Goal: Task Accomplishment & Management: Manage account settings

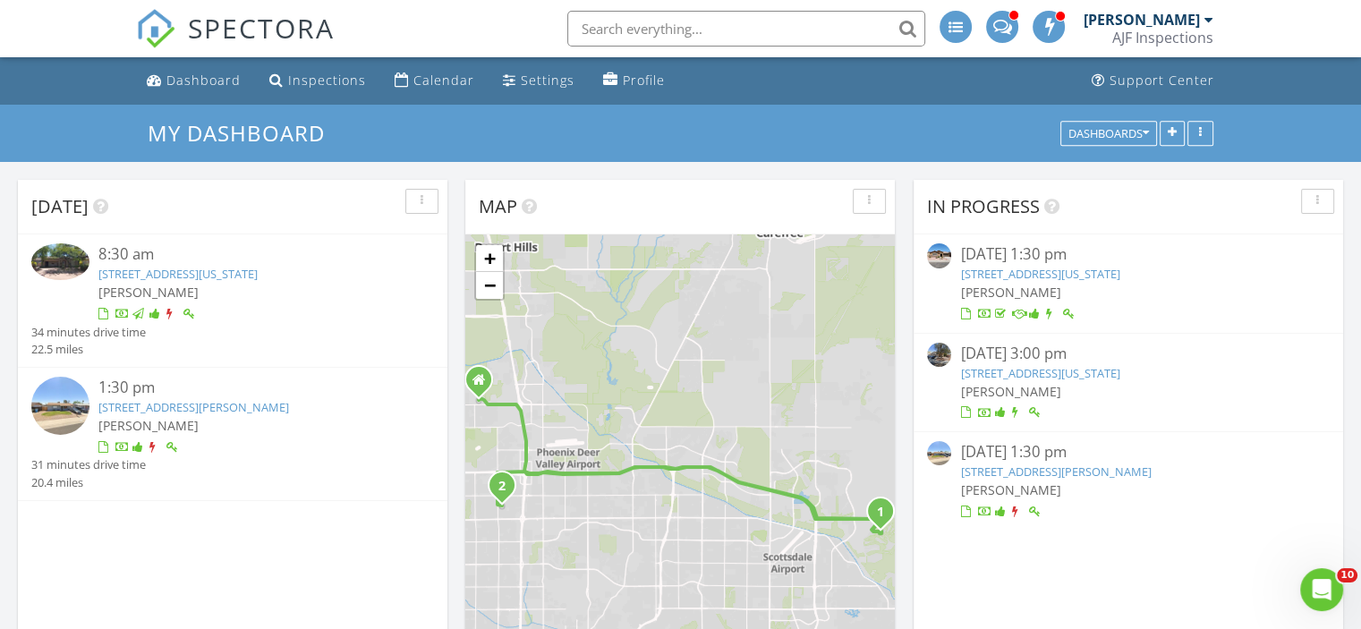
click at [196, 407] on link "3331 W Libby St, Phoenix, AZ 85053" at bounding box center [193, 407] width 191 height 16
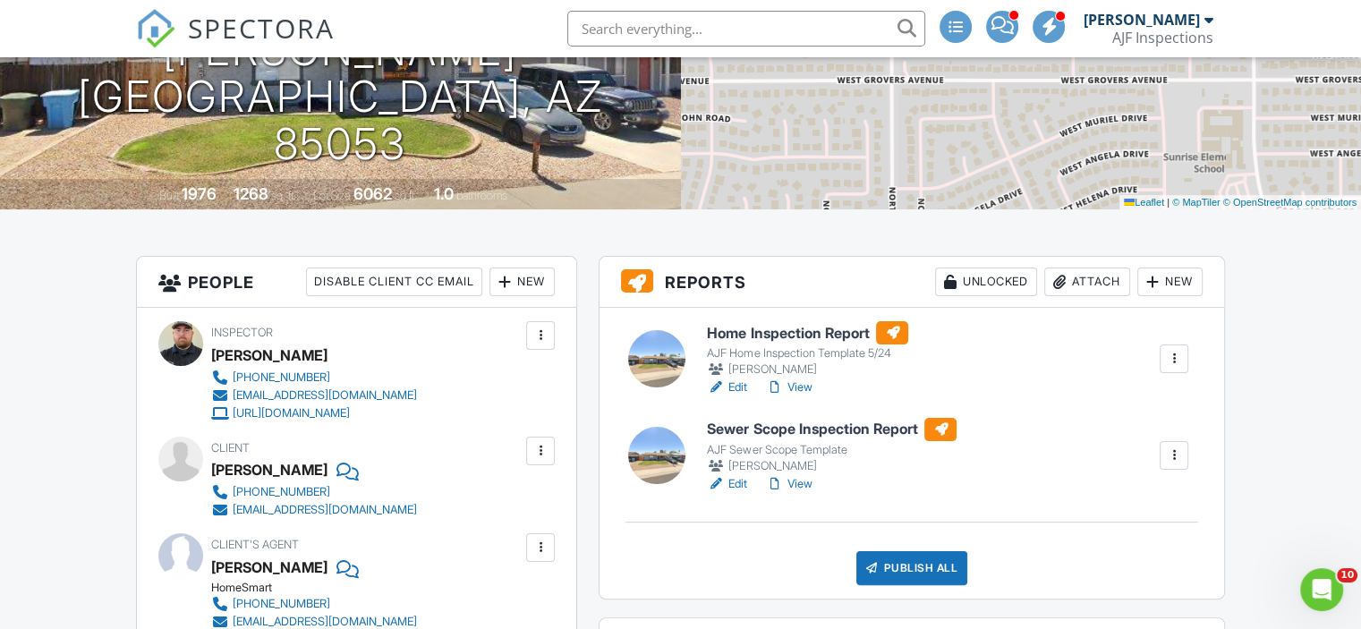
click at [810, 382] on link "View" at bounding box center [788, 388] width 47 height 18
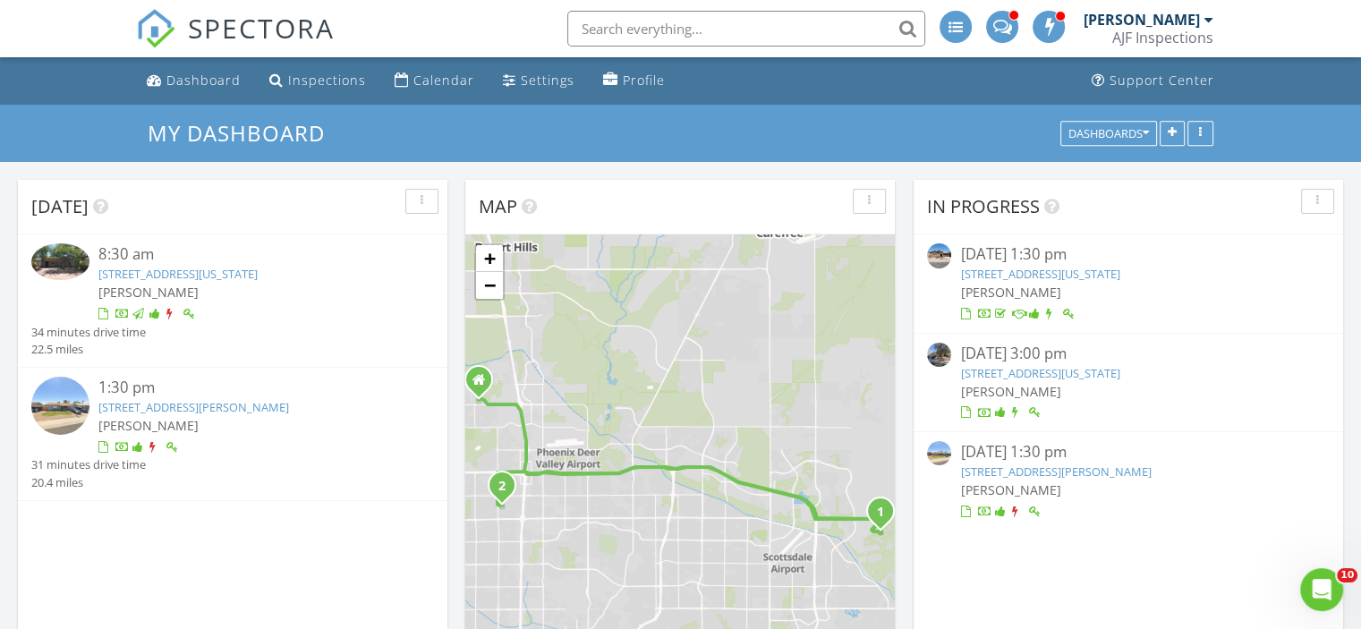
click at [212, 403] on link "3331 W Libby St, Phoenix, AZ 85053" at bounding box center [193, 407] width 191 height 16
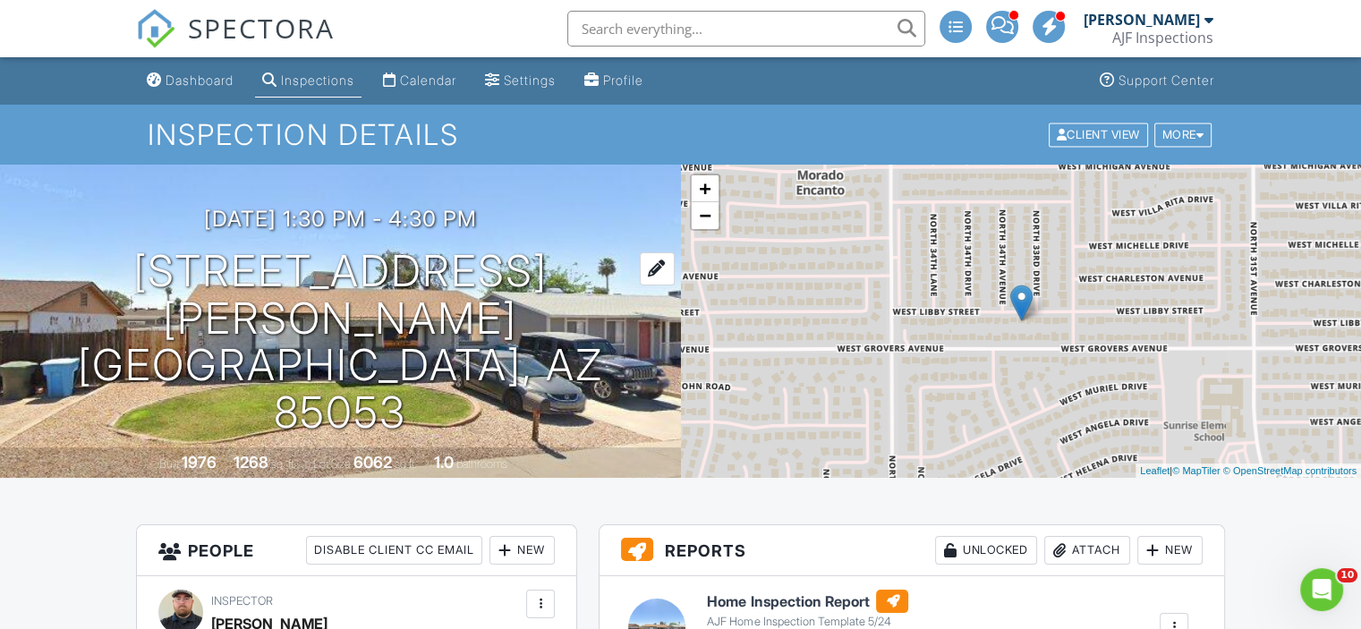
click at [355, 303] on h1 "3331 W Libby St Phoenix, AZ 85053" at bounding box center [341, 342] width 624 height 189
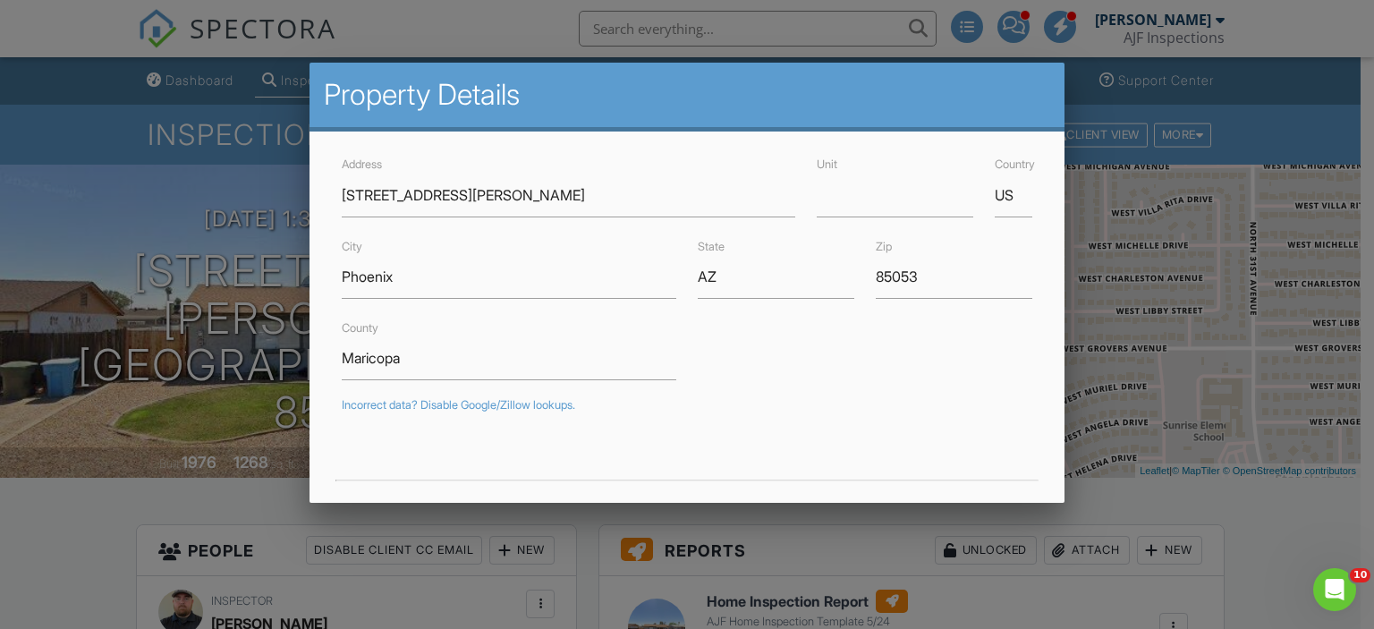
click at [79, 521] on div at bounding box center [687, 304] width 1374 height 787
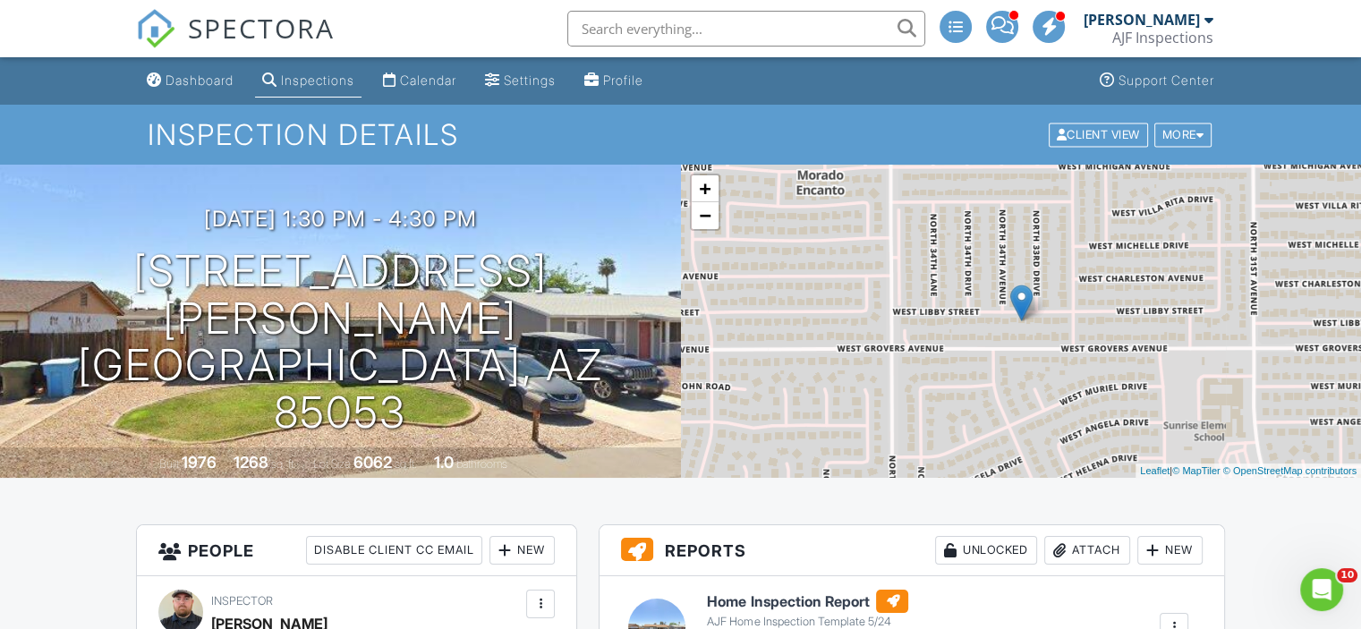
click at [1089, 553] on div "Attach" at bounding box center [1087, 550] width 86 height 29
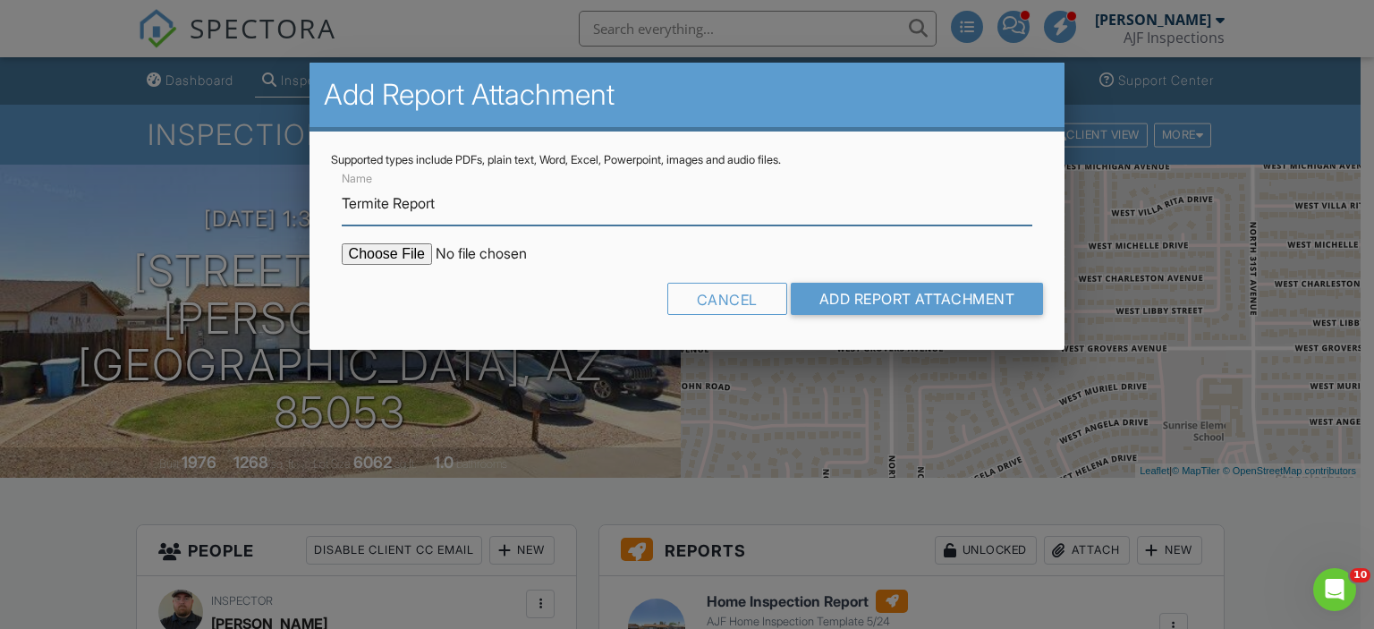
type input "Termite Report"
click at [391, 251] on input "file" at bounding box center [494, 253] width 304 height 21
type input "C:\fakepath\3331 W Libby St WDIIR Report.pdf"
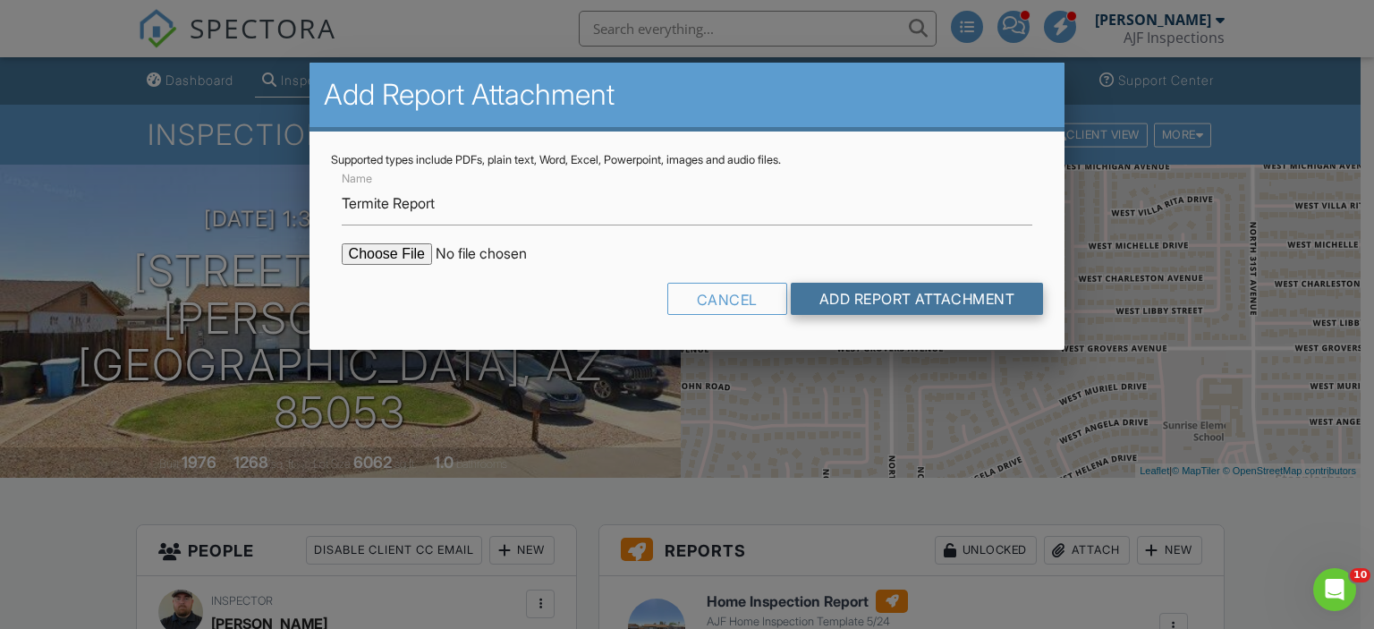
click at [814, 300] on input "Add Report Attachment" at bounding box center [917, 299] width 253 height 32
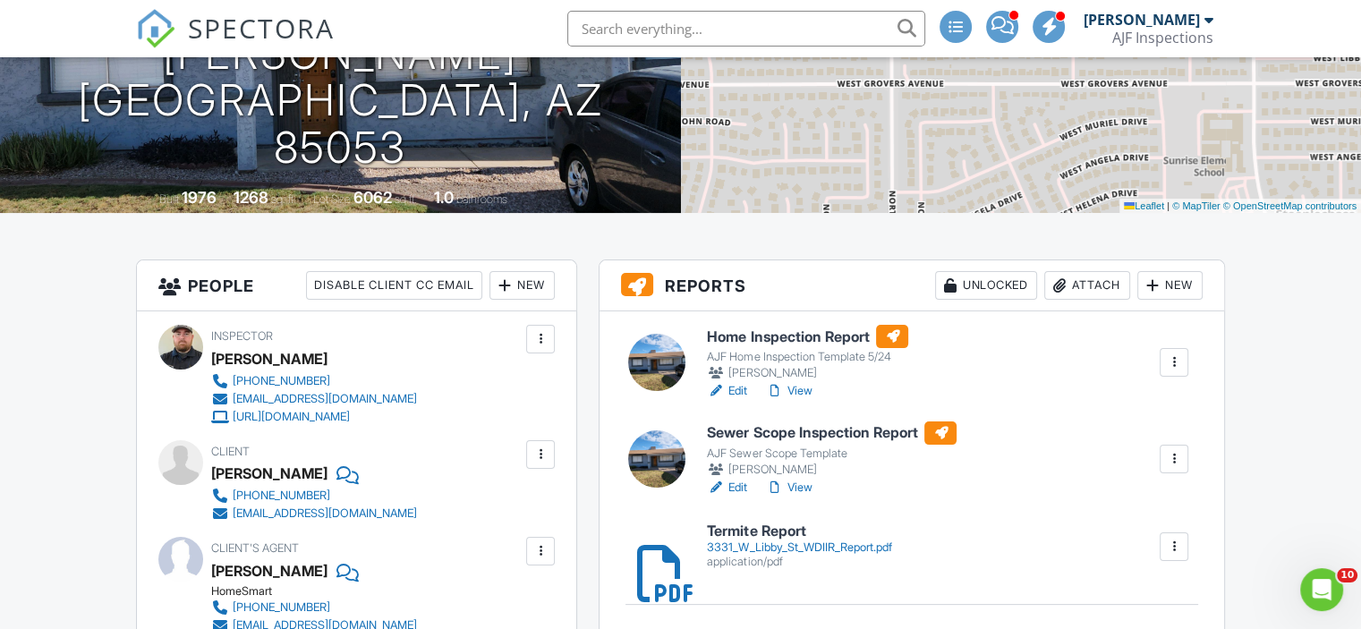
scroll to position [358, 0]
